Goal: Check status: Check status

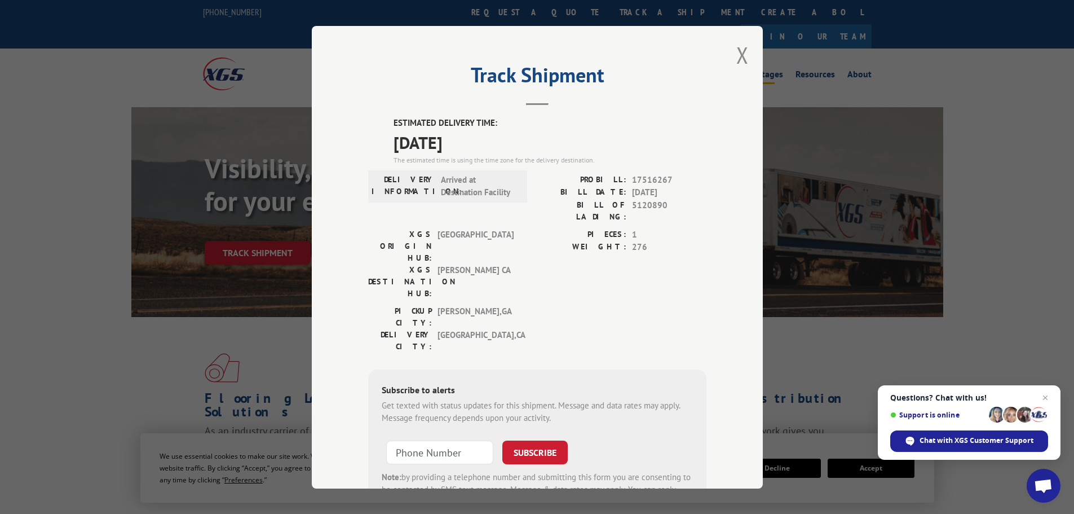
click at [736, 56] on button "Close modal" at bounding box center [742, 55] width 12 height 30
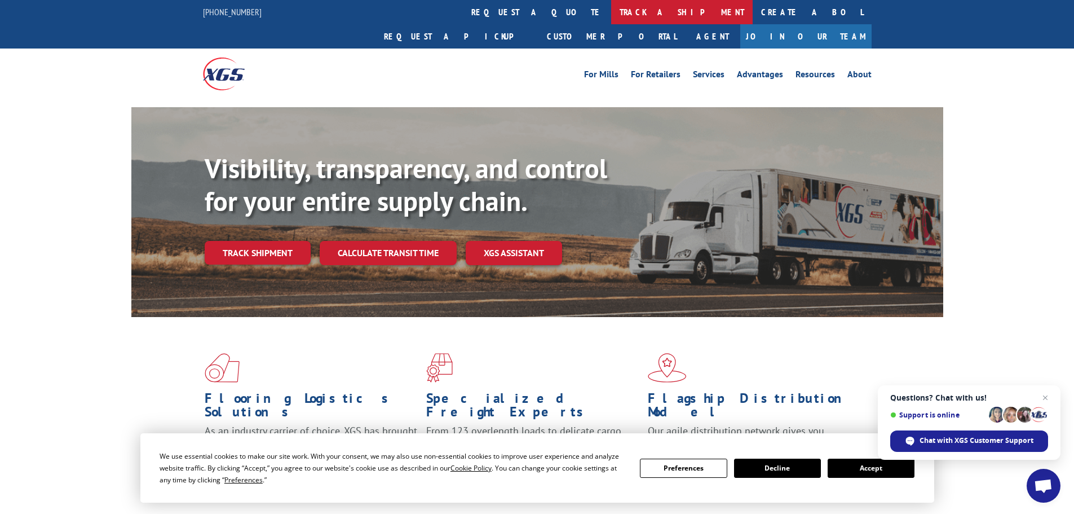
click at [611, 11] on link "track a shipment" at bounding box center [681, 12] width 141 height 24
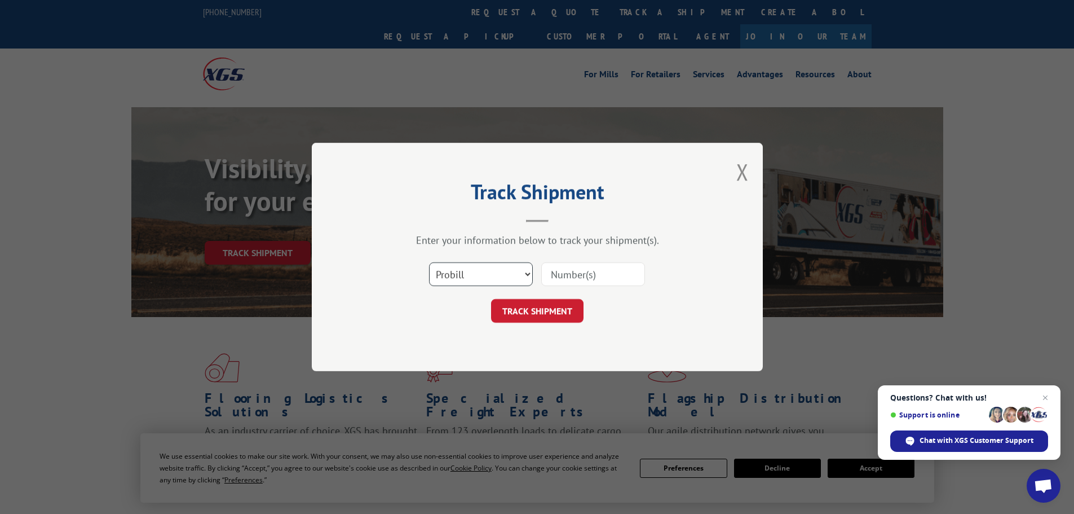
click at [484, 276] on select "Select category... Probill BOL PO" at bounding box center [481, 274] width 104 height 24
select select "bol"
click at [429, 262] on select "Select category... Probill BOL PO" at bounding box center [481, 274] width 104 height 24
click at [552, 275] on input at bounding box center [593, 274] width 104 height 24
paste input "5158068"
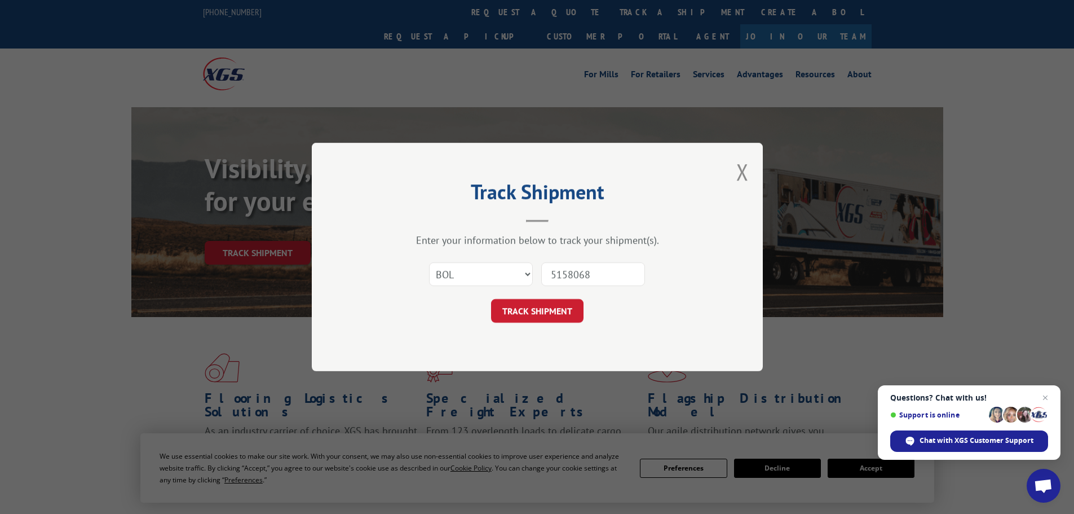
type input "5158068"
click at [534, 306] on button "TRACK SHIPMENT" at bounding box center [537, 311] width 92 height 24
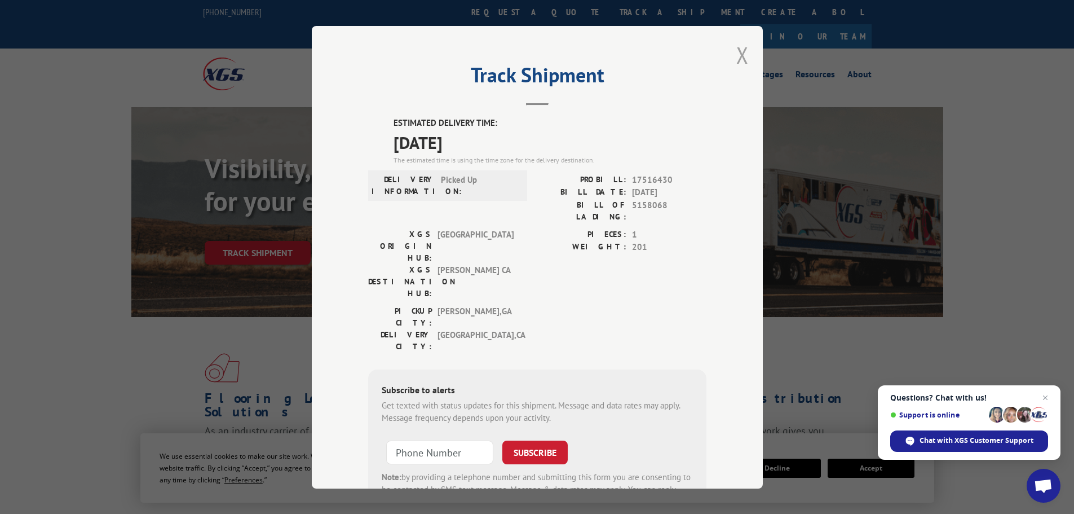
click at [740, 56] on button "Close modal" at bounding box center [742, 55] width 12 height 30
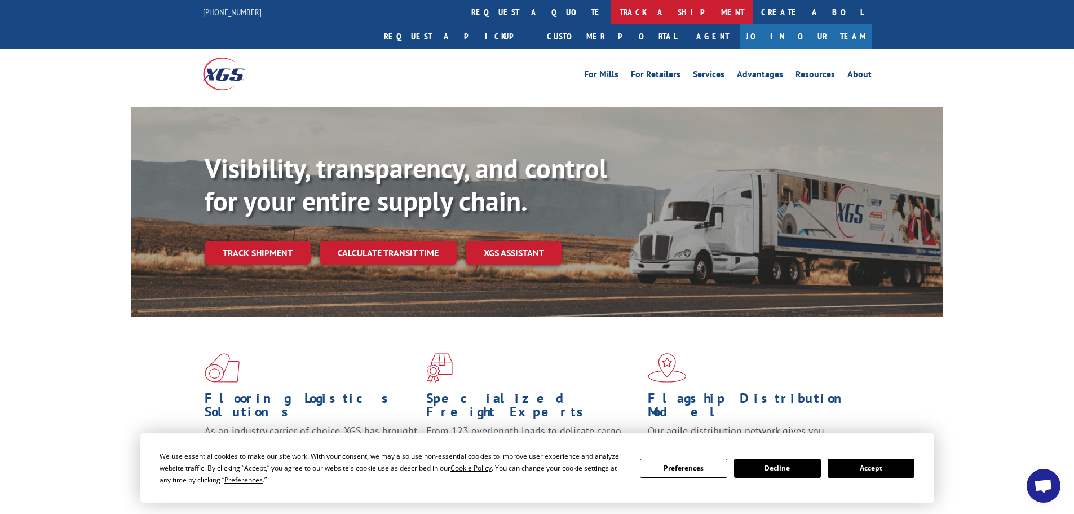
click at [611, 12] on link "track a shipment" at bounding box center [681, 12] width 141 height 24
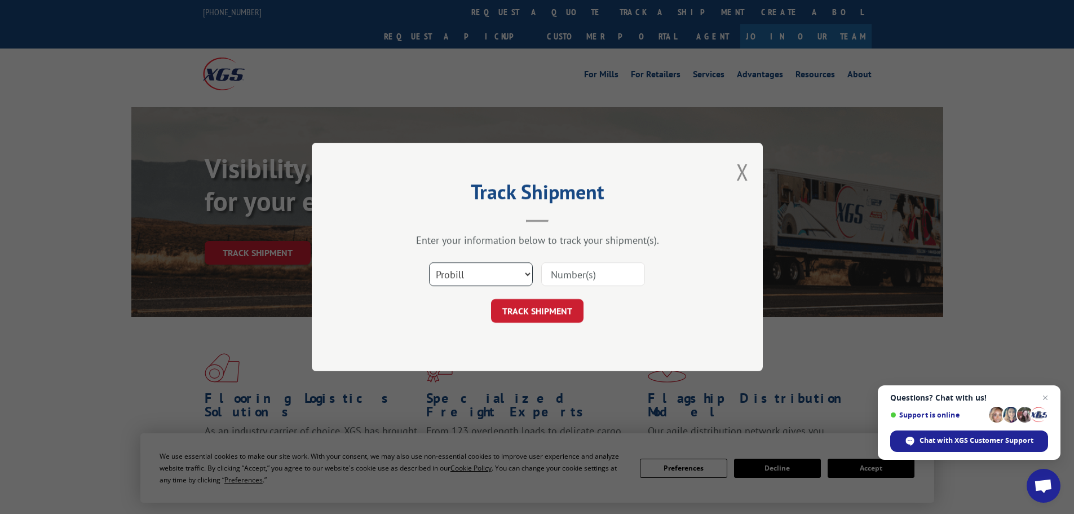
click at [524, 274] on select "Select category... Probill BOL PO" at bounding box center [481, 274] width 104 height 24
select select "bol"
click at [429, 262] on select "Select category... Probill BOL PO" at bounding box center [481, 274] width 104 height 24
click at [598, 258] on div "Select category... Probill BOL PO" at bounding box center [537, 273] width 338 height 37
click at [567, 275] on input at bounding box center [593, 274] width 104 height 24
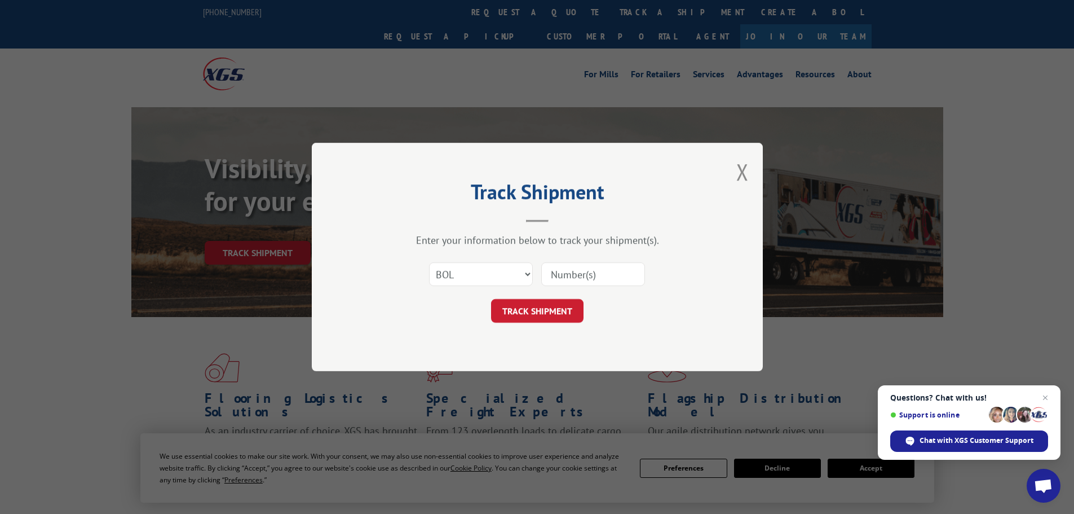
paste input "6008814"
type input "6008814"
click at [537, 309] on button "TRACK SHIPMENT" at bounding box center [537, 311] width 92 height 24
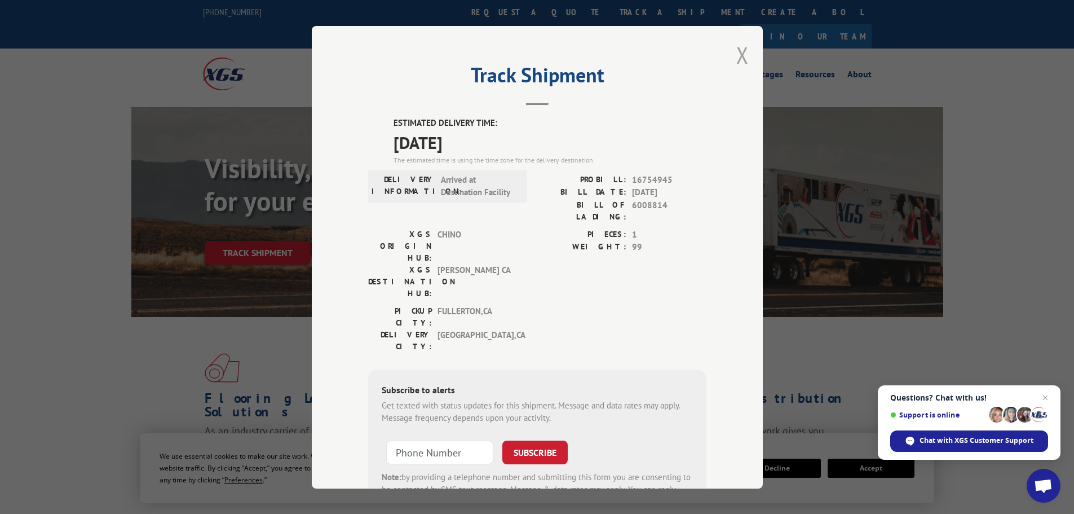
click at [744, 51] on button "Close modal" at bounding box center [742, 55] width 12 height 30
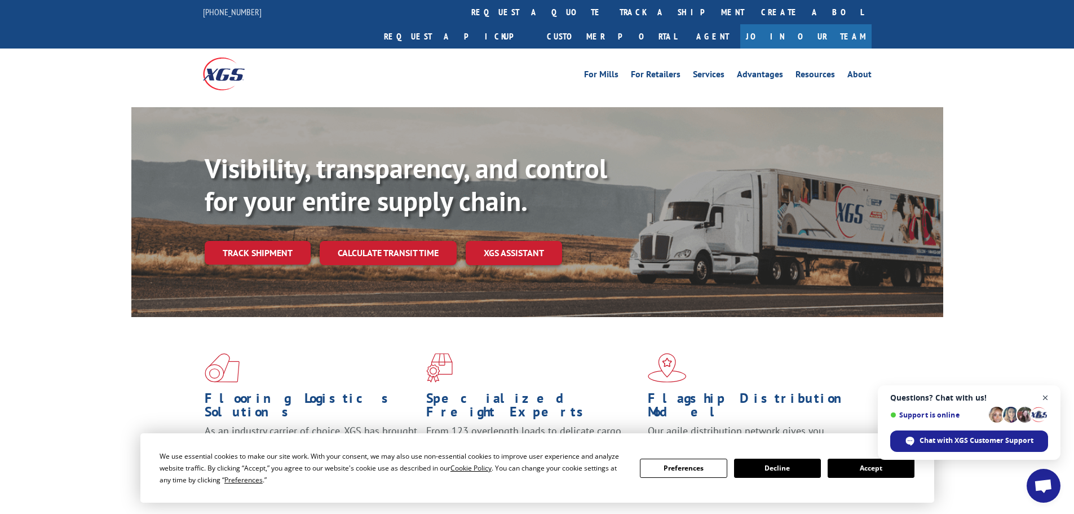
click at [1043, 399] on span "Open chat" at bounding box center [1045, 398] width 14 height 14
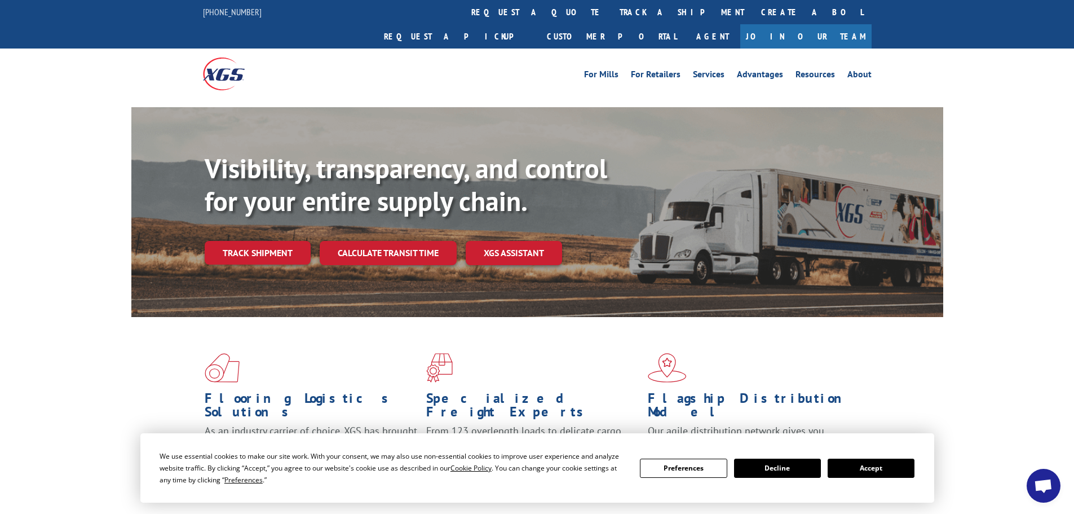
click at [782, 464] on button "Decline" at bounding box center [777, 467] width 87 height 19
